Goal: Transaction & Acquisition: Purchase product/service

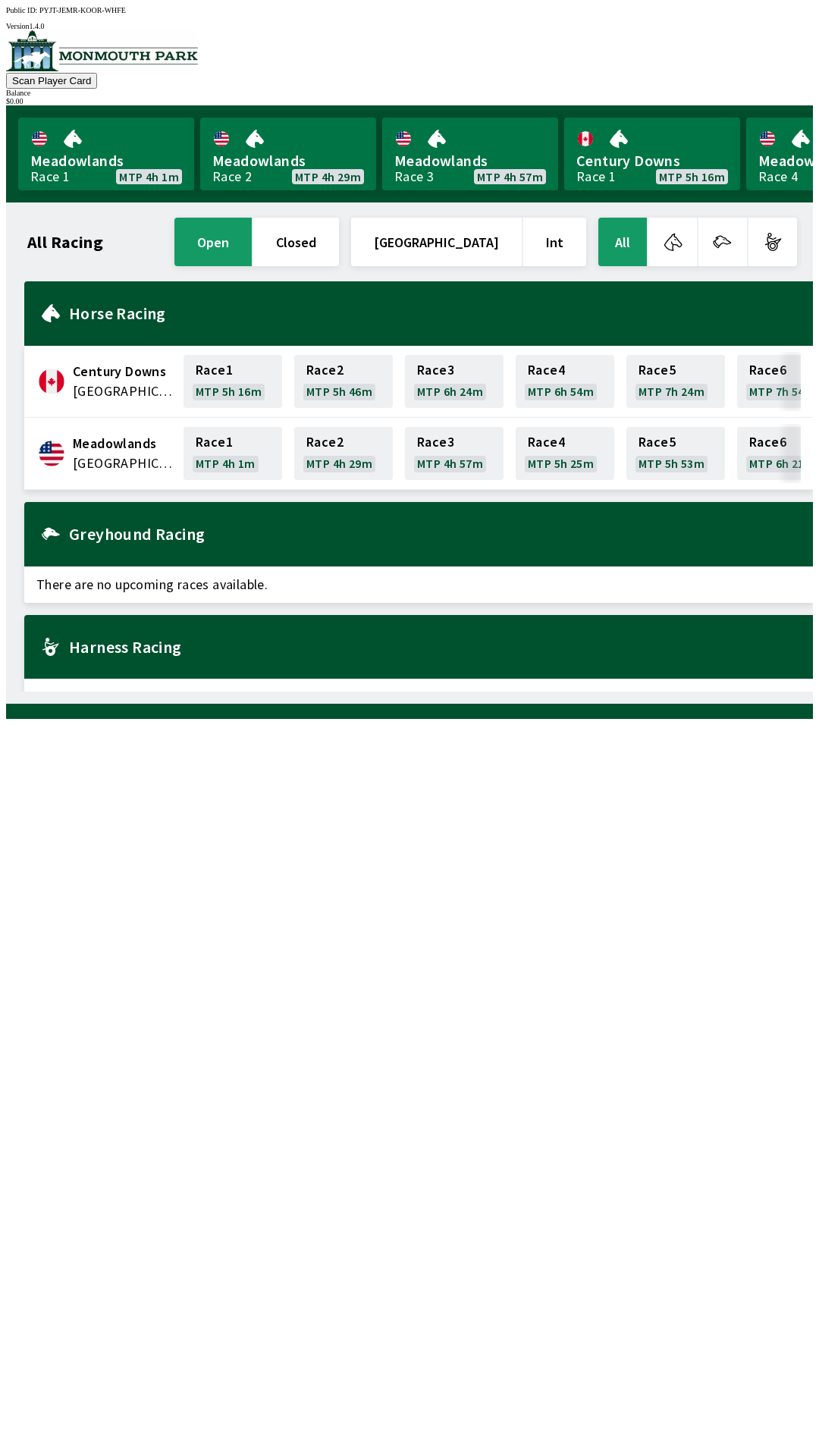
click at [93, 369] on span "Century Downs" at bounding box center [124, 371] width 101 height 19
click at [108, 437] on span "Meadowlands" at bounding box center [124, 443] width 101 height 19
click at [103, 434] on span "Meadowlands" at bounding box center [124, 443] width 101 height 19
click at [88, 147] on link "Meadowlands Race 1 MTP 4h 1m" at bounding box center [106, 153] width 176 height 73
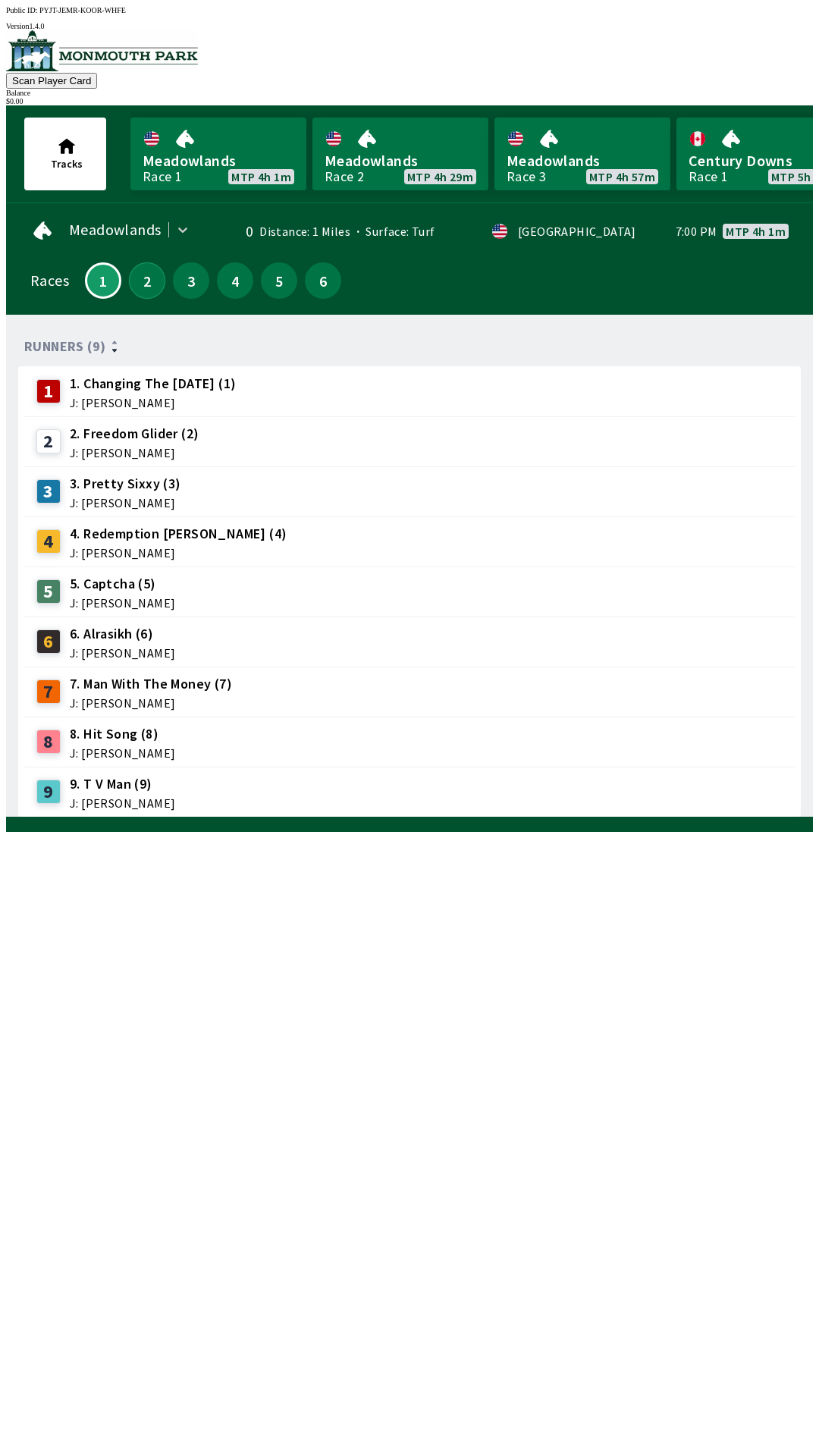
click at [152, 284] on button "2" at bounding box center [147, 280] width 36 height 36
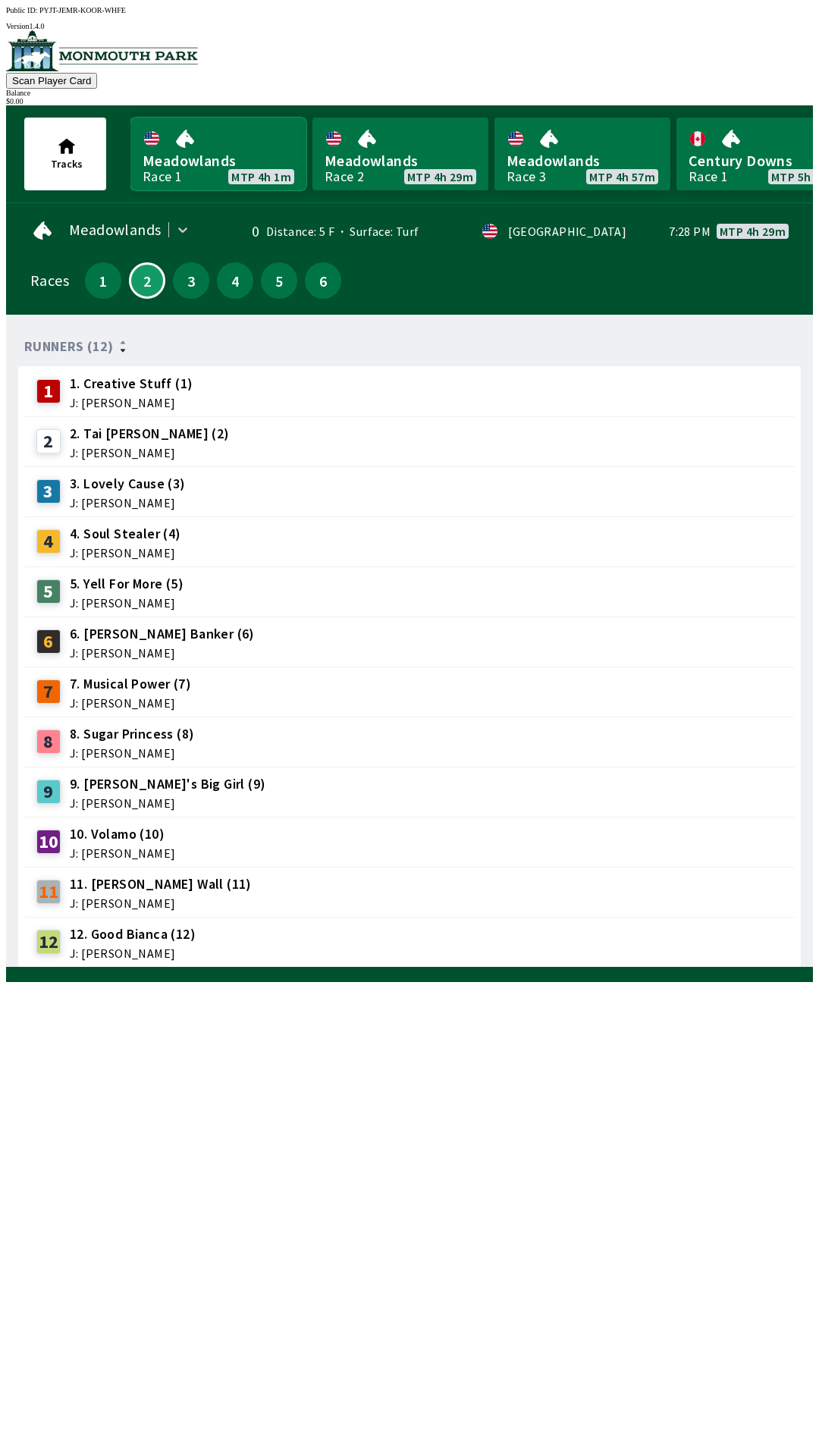
click at [218, 177] on link "Meadowlands Race 1 MTP 4h 1m" at bounding box center [218, 153] width 176 height 73
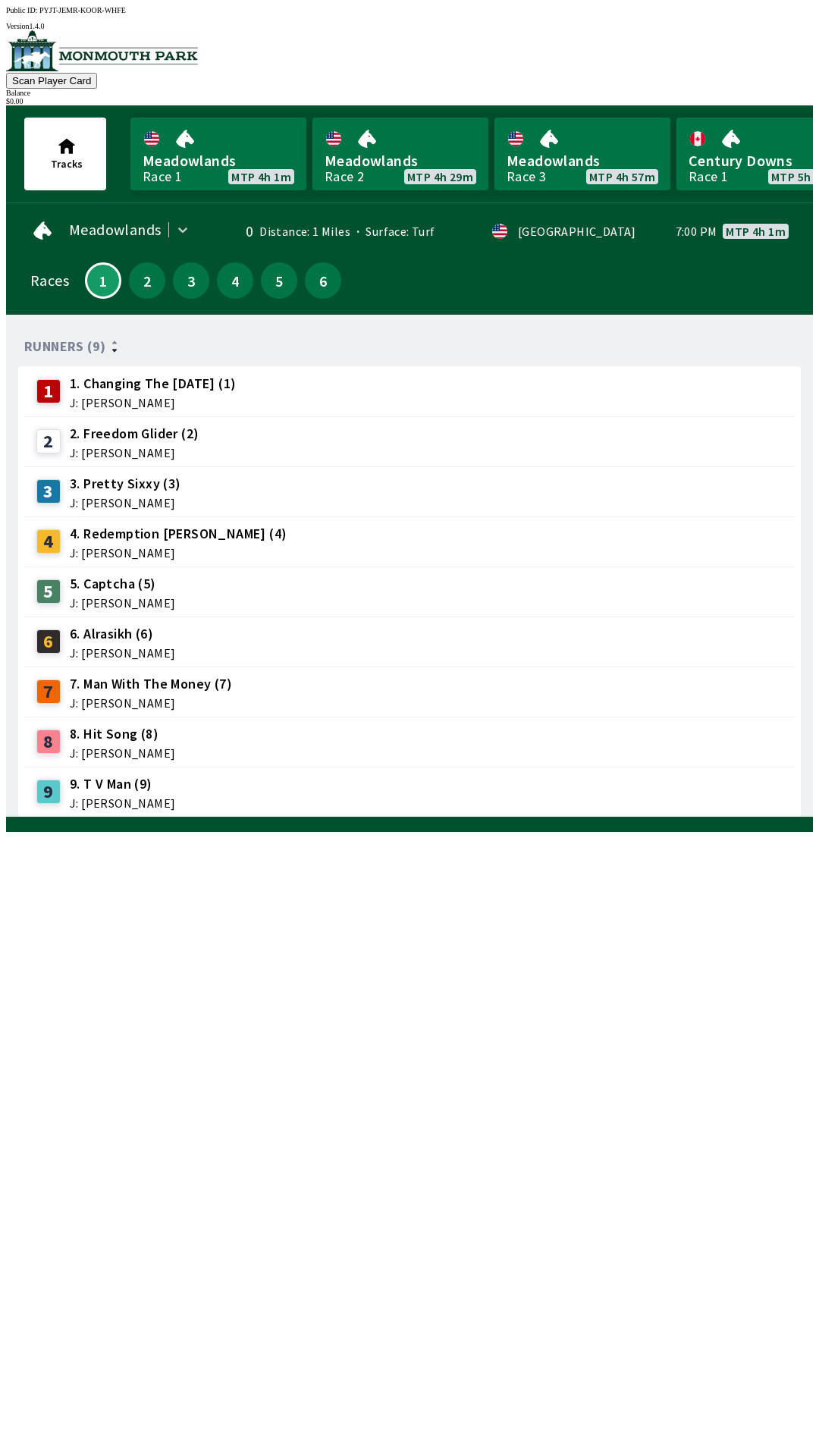
click at [762, 386] on div "1 1. Changing The [DATE] (1) J: [PERSON_NAME]" at bounding box center [410, 391] width 758 height 38
